Goal: Find specific page/section: Find specific page/section

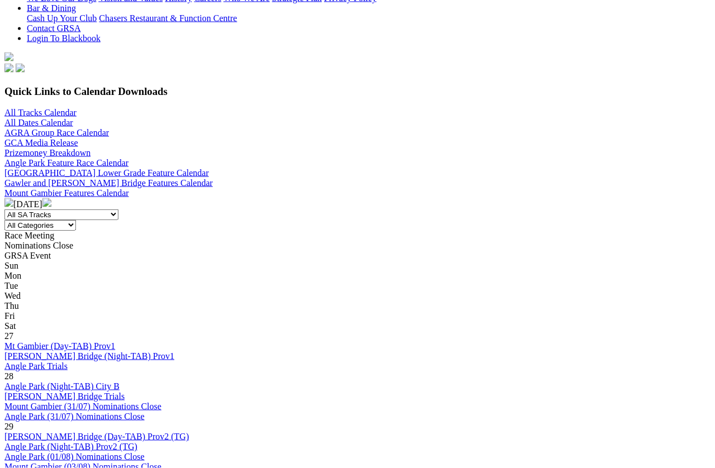
scroll to position [290, 0]
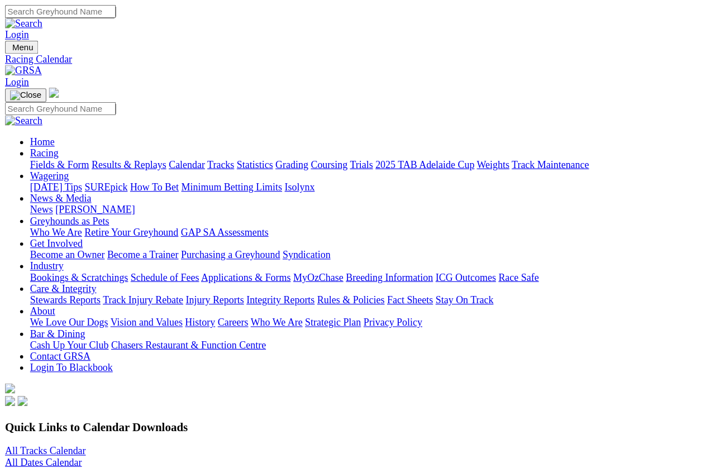
scroll to position [381, 0]
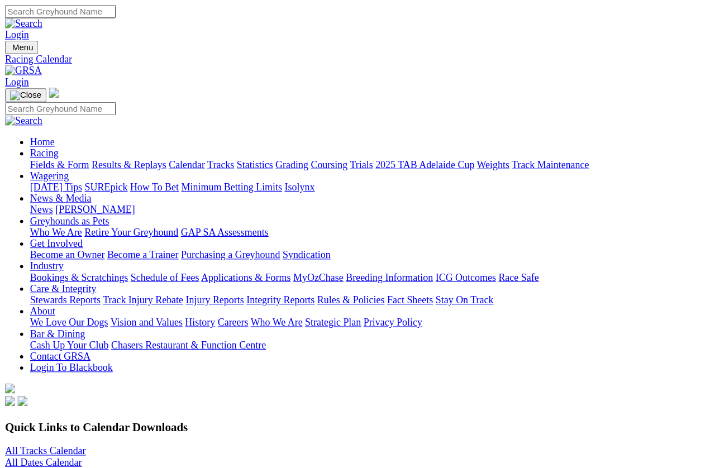
scroll to position [431, 0]
